Goal: Task Accomplishment & Management: Manage account settings

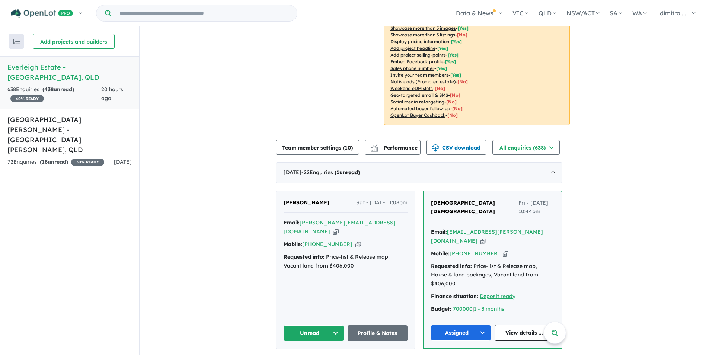
scroll to position [186, 0]
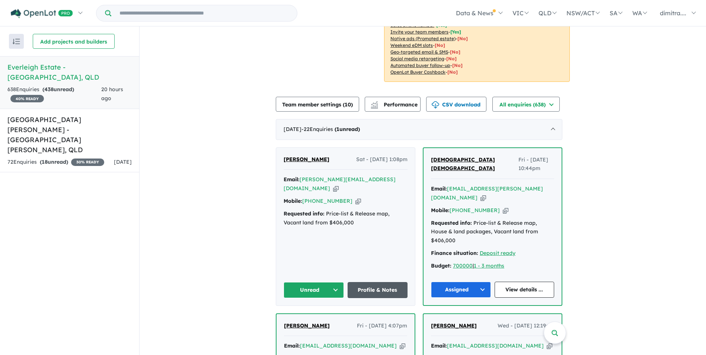
click at [377, 282] on link "Profile & Notes" at bounding box center [378, 290] width 60 height 16
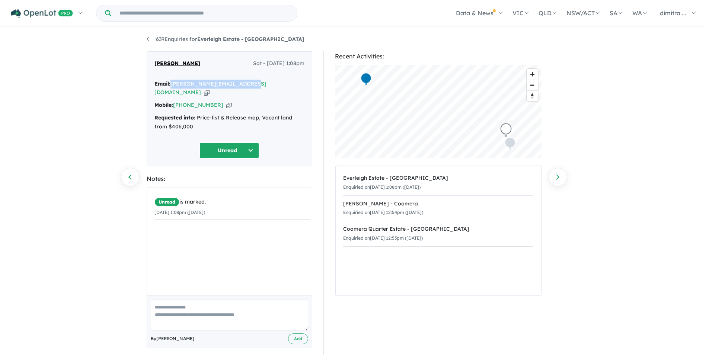
drag, startPoint x: 244, startPoint y: 85, endPoint x: 171, endPoint y: 82, distance: 73.4
click at [171, 82] on div "Email: [PERSON_NAME][EMAIL_ADDRESS][DOMAIN_NAME] Copied!" at bounding box center [229, 89] width 150 height 18
drag, startPoint x: 171, startPoint y: 82, endPoint x: 192, endPoint y: 84, distance: 21.0
copy div "[PERSON_NAME][EMAIL_ADDRESS][DOMAIN_NAME]"
drag, startPoint x: 187, startPoint y: 62, endPoint x: 153, endPoint y: 61, distance: 34.3
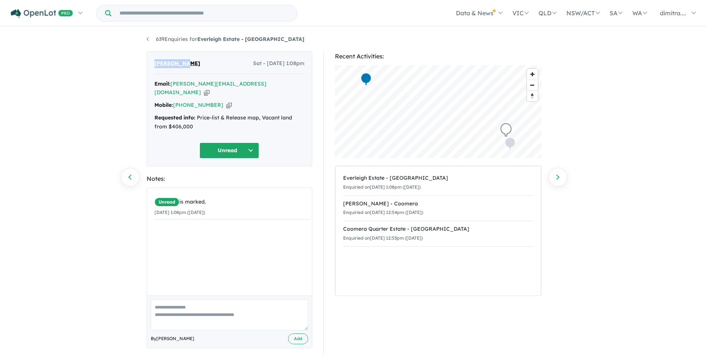
click at [153, 61] on div "Isabel Yao Sat - 16/08/2025, 1:08pm Email: isabel.yao@ausbuild.com.au Copied! M…" at bounding box center [230, 108] width 166 height 115
drag, startPoint x: 153, startPoint y: 61, endPoint x: 163, endPoint y: 61, distance: 10.1
copy span "[PERSON_NAME]"
drag, startPoint x: 209, startPoint y: 95, endPoint x: 174, endPoint y: 96, distance: 35.0
click at [174, 101] on div "Mobile: +61 468 826 528 Copied!" at bounding box center [229, 105] width 150 height 9
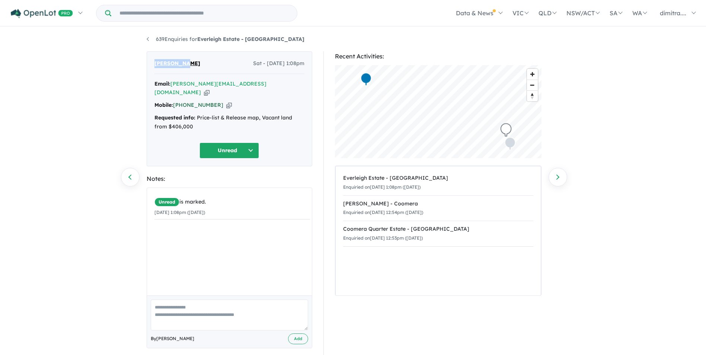
drag, startPoint x: 174, startPoint y: 96, endPoint x: 185, endPoint y: 96, distance: 11.2
copy div "[PHONE_NUMBER]"
click at [222, 143] on button "Unread" at bounding box center [229, 151] width 60 height 16
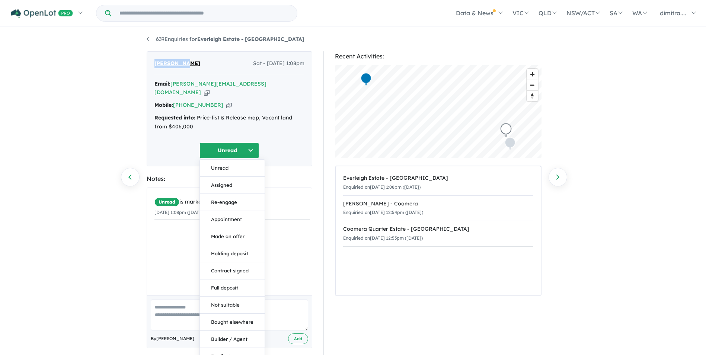
click at [231, 177] on button "Assigned" at bounding box center [232, 185] width 65 height 17
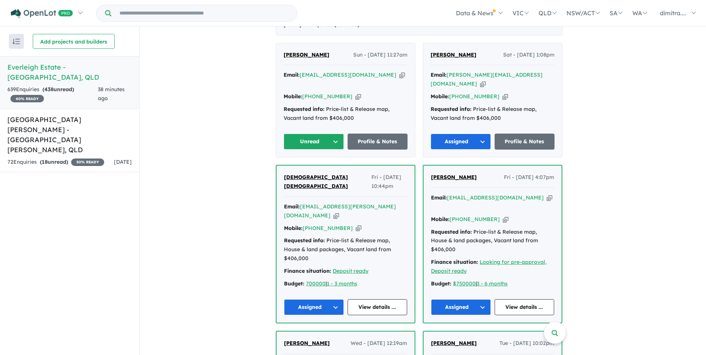
scroll to position [298, 0]
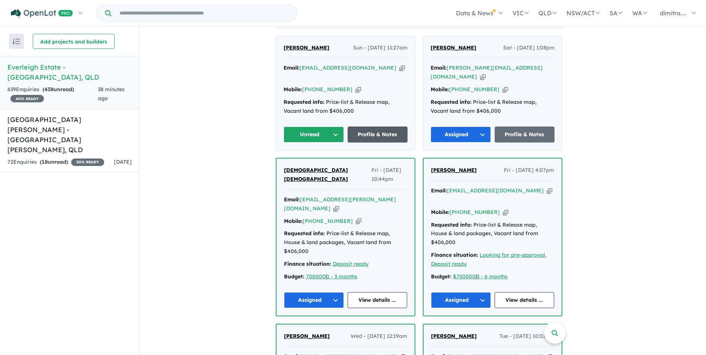
click at [374, 130] on link "Profile & Notes" at bounding box center [378, 135] width 60 height 16
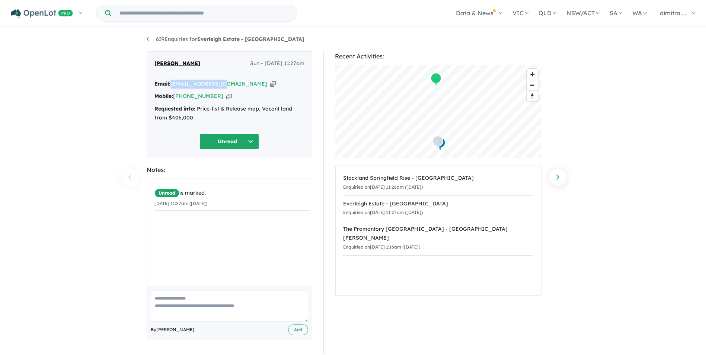
drag, startPoint x: 224, startPoint y: 85, endPoint x: 173, endPoint y: 87, distance: 50.7
click at [173, 87] on div "Email: neo.zaq@gmail.com Copied!" at bounding box center [229, 84] width 150 height 9
drag, startPoint x: 173, startPoint y: 87, endPoint x: 182, endPoint y: 85, distance: 9.6
copy a%20Everleigh%20Estate%20-%20Greenbank"] "[EMAIL_ADDRESS][DOMAIN_NAME]"
drag, startPoint x: 196, startPoint y: 63, endPoint x: 150, endPoint y: 65, distance: 46.2
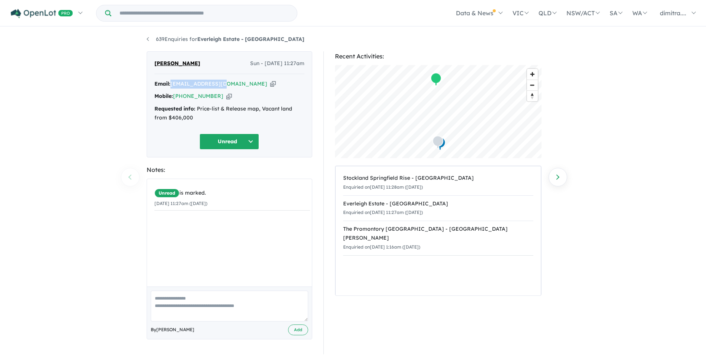
click at [150, 65] on div "Zaheer Qureshi Sun - 17/08/2025, 11:27am Email: neo.zaq@gmail.com Copied! Mobil…" at bounding box center [230, 104] width 166 height 106
drag, startPoint x: 150, startPoint y: 65, endPoint x: 169, endPoint y: 64, distance: 19.4
copy span "[PERSON_NAME]"
drag, startPoint x: 215, startPoint y: 95, endPoint x: 175, endPoint y: 96, distance: 40.2
click at [175, 96] on div "Mobile: +61 422 376 913 Copied!" at bounding box center [229, 96] width 150 height 9
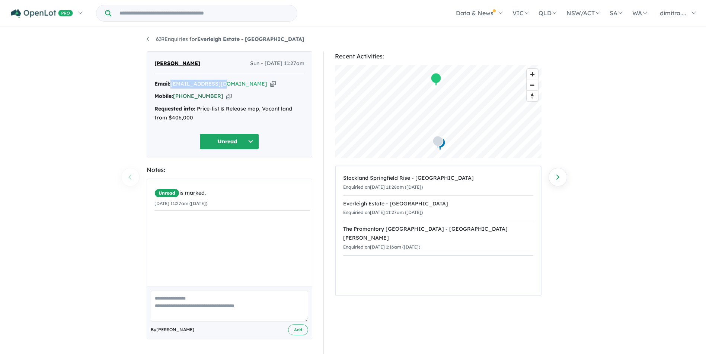
drag, startPoint x: 175, startPoint y: 96, endPoint x: 185, endPoint y: 97, distance: 9.7
copy link "[PHONE_NUMBER]"
click at [219, 143] on button "Unread" at bounding box center [229, 142] width 60 height 16
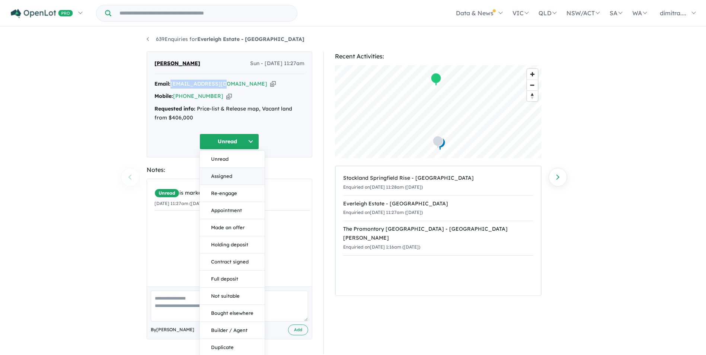
click at [224, 174] on button "Assigned" at bounding box center [232, 176] width 65 height 17
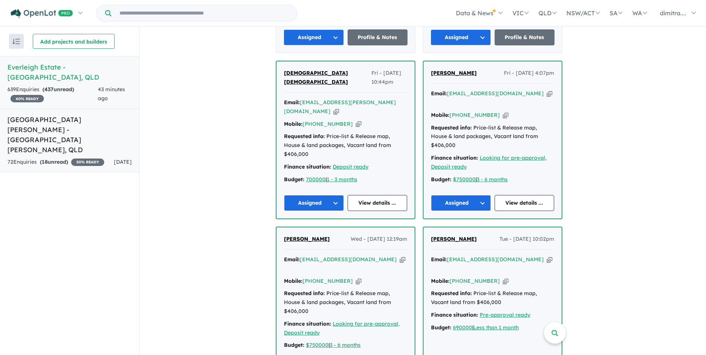
scroll to position [263, 0]
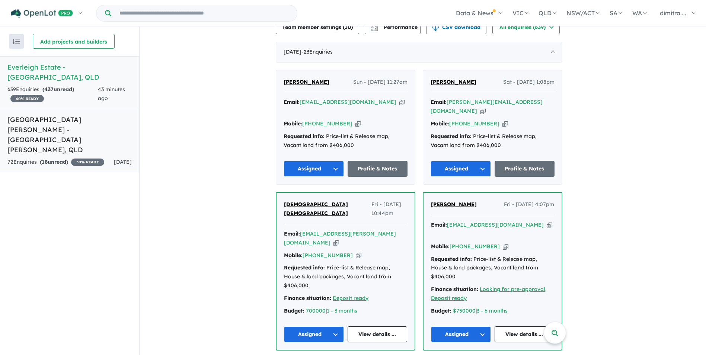
click at [87, 158] on div "72 Enquir ies ( 18 unread) 30 % READY" at bounding box center [55, 162] width 97 height 9
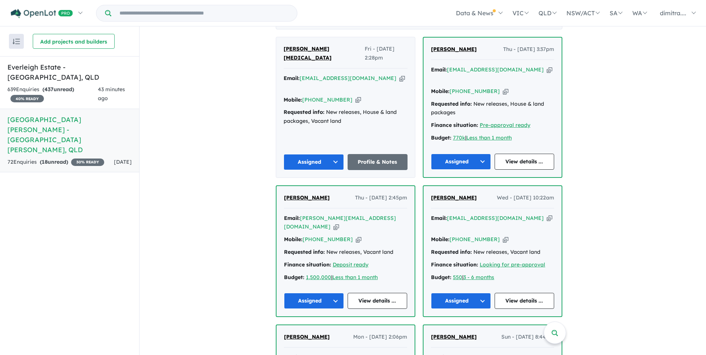
scroll to position [181, 0]
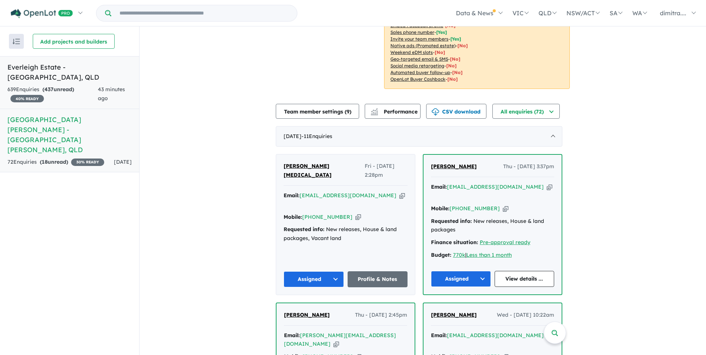
click at [106, 85] on div "43 minutes ago" at bounding box center [115, 94] width 34 height 18
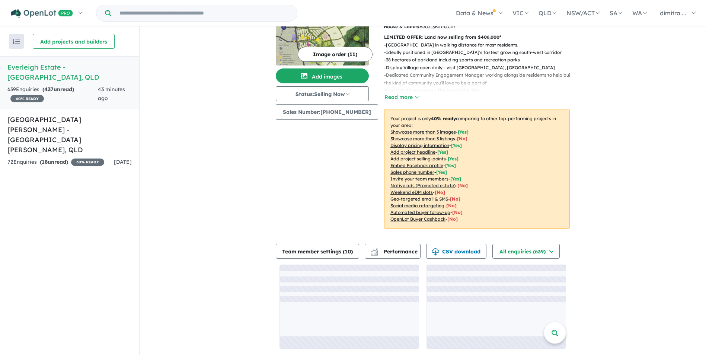
scroll to position [40, 0]
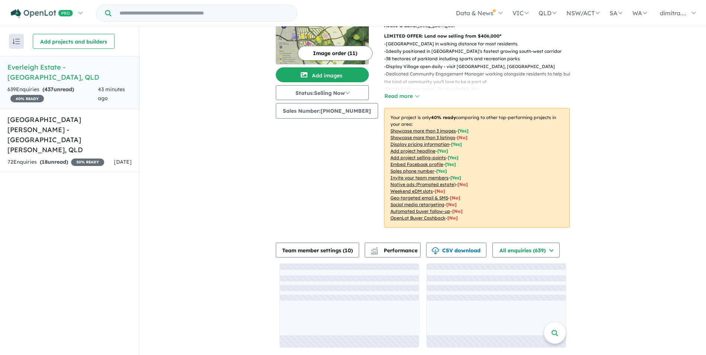
click at [223, 140] on div "View 2 projects in your account [GEOGRAPHIC_DATA] - [GEOGRAPHIC_DATA] 40 % READ…" at bounding box center [423, 170] width 566 height 369
click at [218, 166] on div "View 2 projects in your account [GEOGRAPHIC_DATA] - [GEOGRAPHIC_DATA] 40 % READ…" at bounding box center [423, 170] width 566 height 369
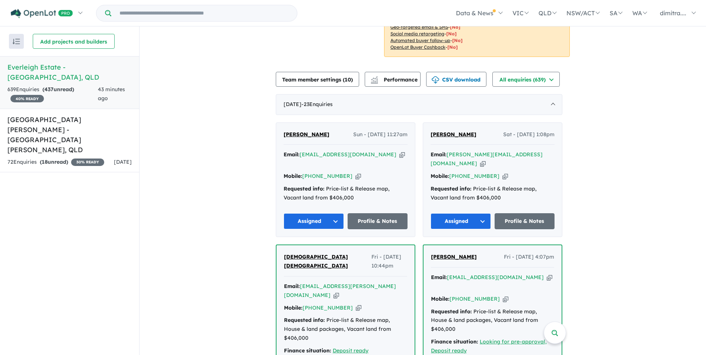
scroll to position [77, 0]
